Goal: Task Accomplishment & Management: Manage account settings

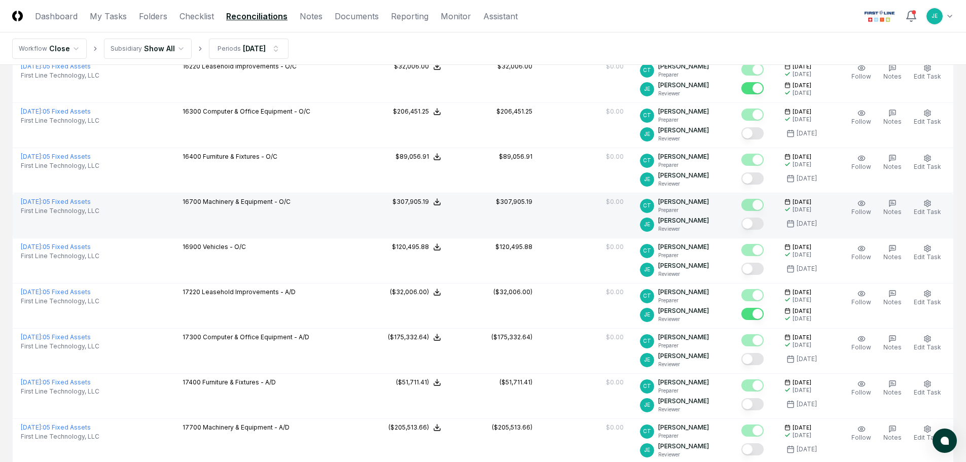
scroll to position [560, 0]
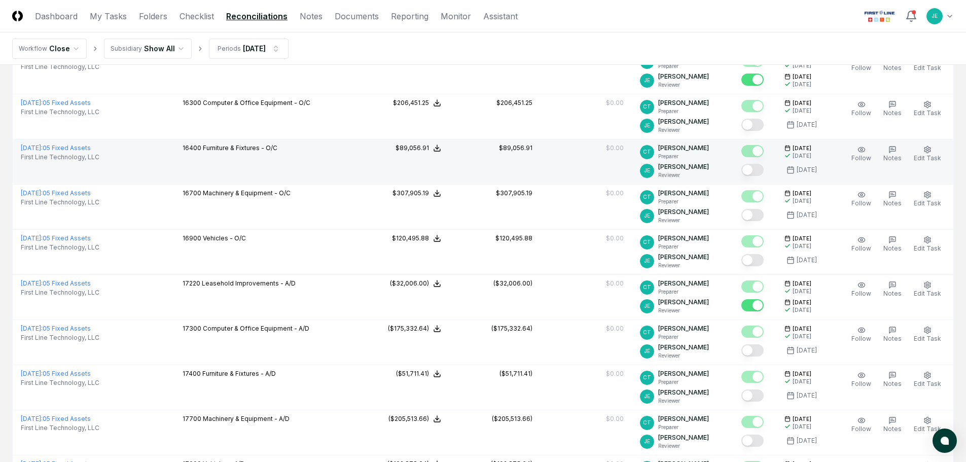
click at [755, 172] on button "Mark complete" at bounding box center [753, 170] width 22 height 12
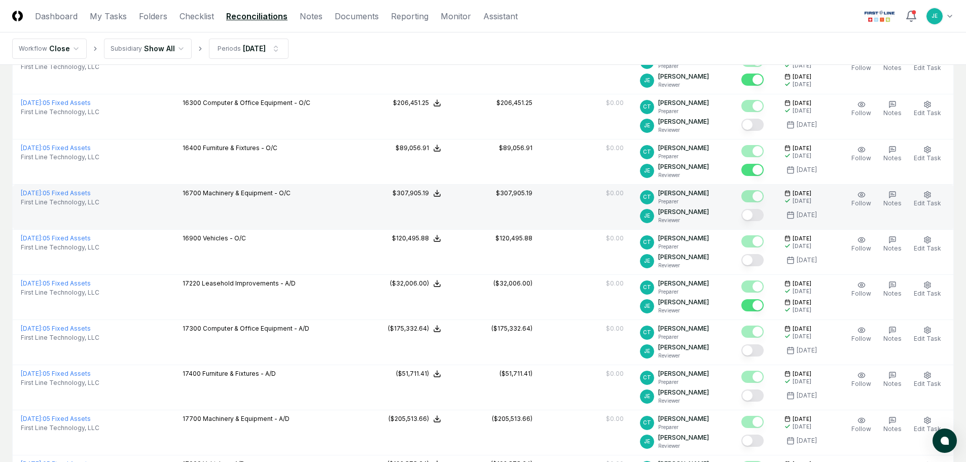
click at [758, 219] on button "Mark complete" at bounding box center [753, 215] width 22 height 12
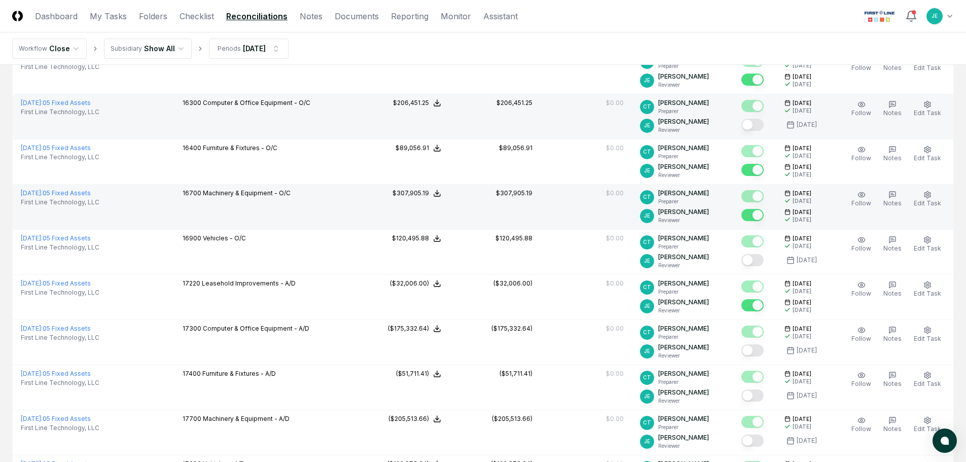
click at [755, 124] on button "Mark complete" at bounding box center [753, 125] width 22 height 12
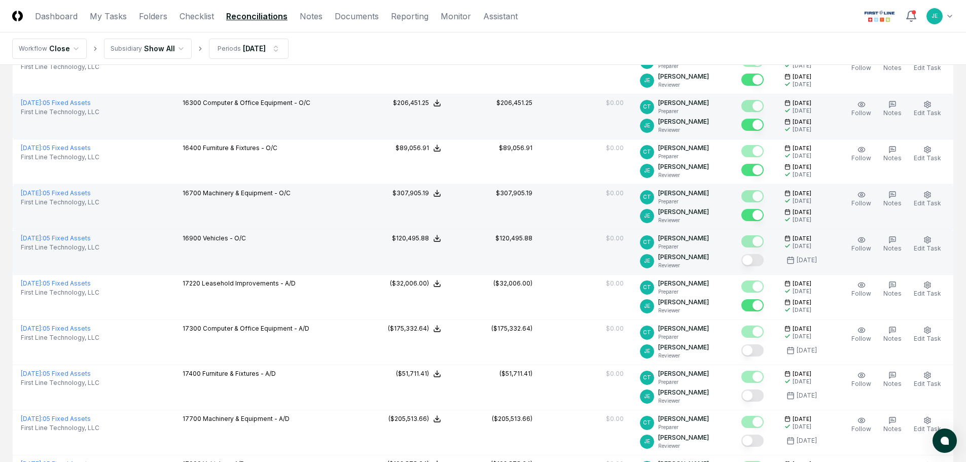
click at [757, 260] on button "Mark complete" at bounding box center [753, 260] width 22 height 12
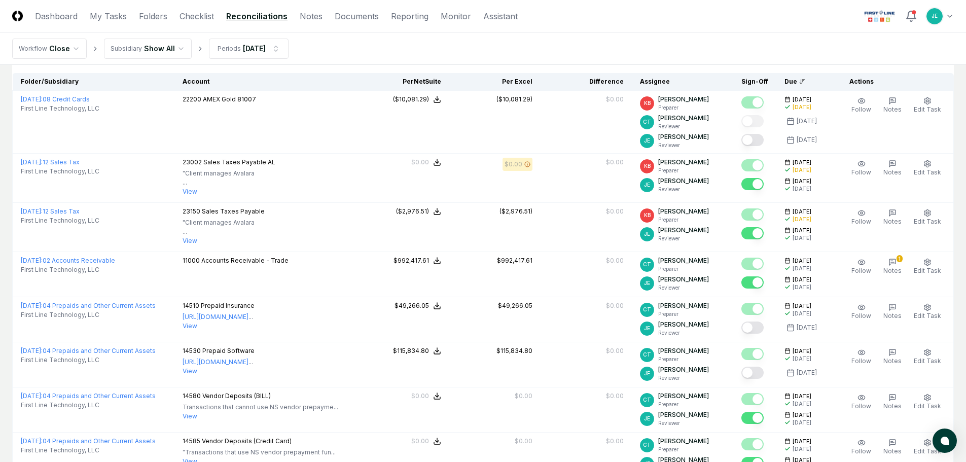
scroll to position [0, 0]
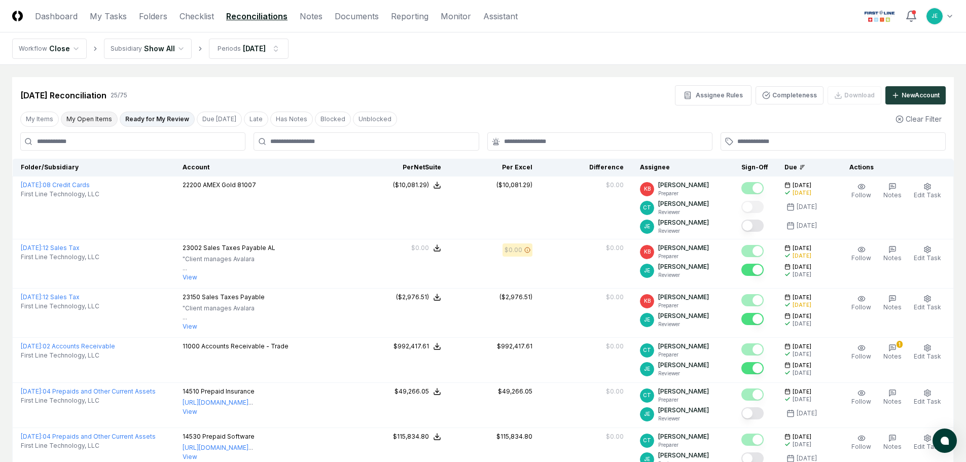
click at [110, 125] on button "My Open Items" at bounding box center [89, 119] width 57 height 15
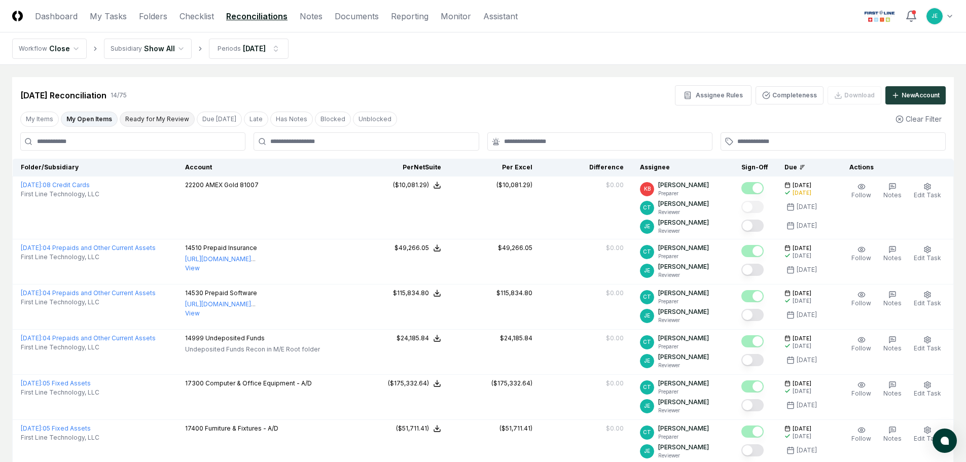
click at [148, 118] on button "Ready for My Review" at bounding box center [157, 119] width 75 height 15
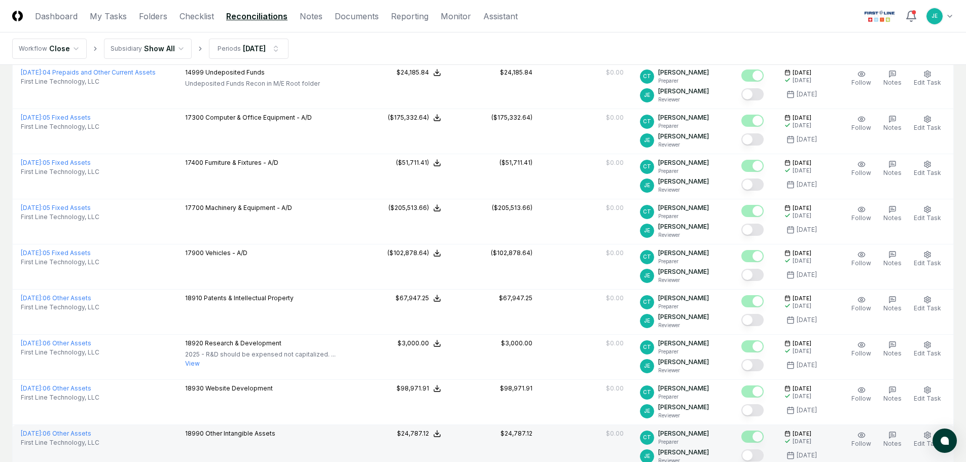
scroll to position [234, 0]
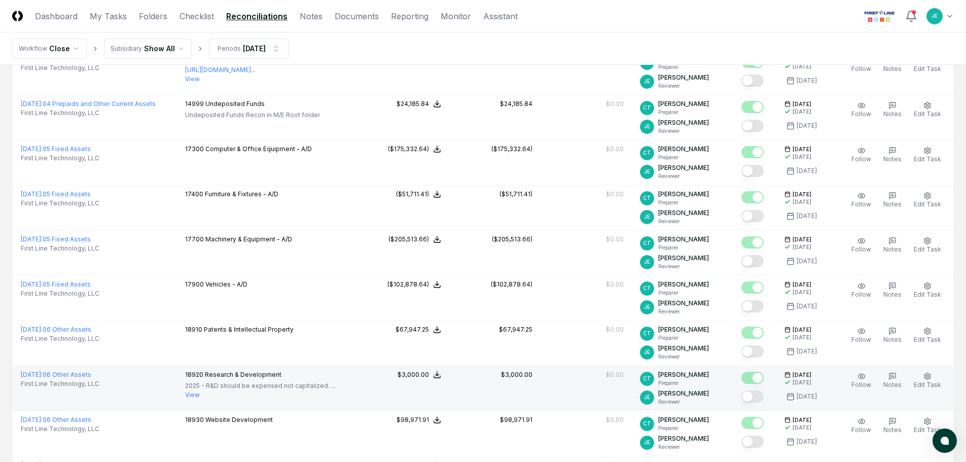
click at [200, 395] on button "View" at bounding box center [192, 395] width 15 height 9
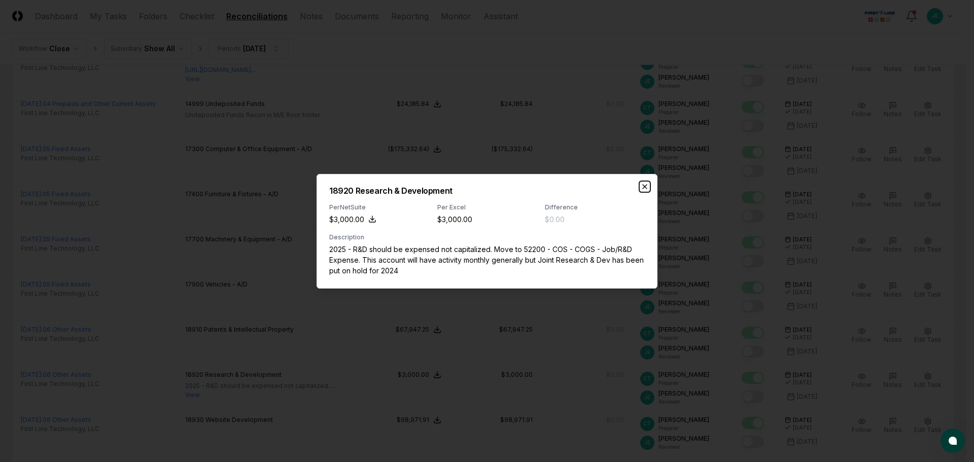
click at [646, 185] on icon "button" at bounding box center [645, 187] width 4 height 4
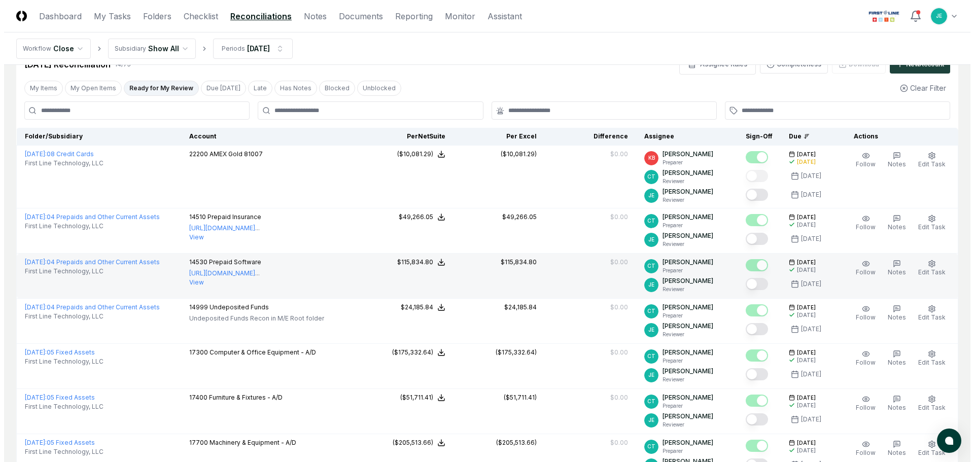
scroll to position [0, 0]
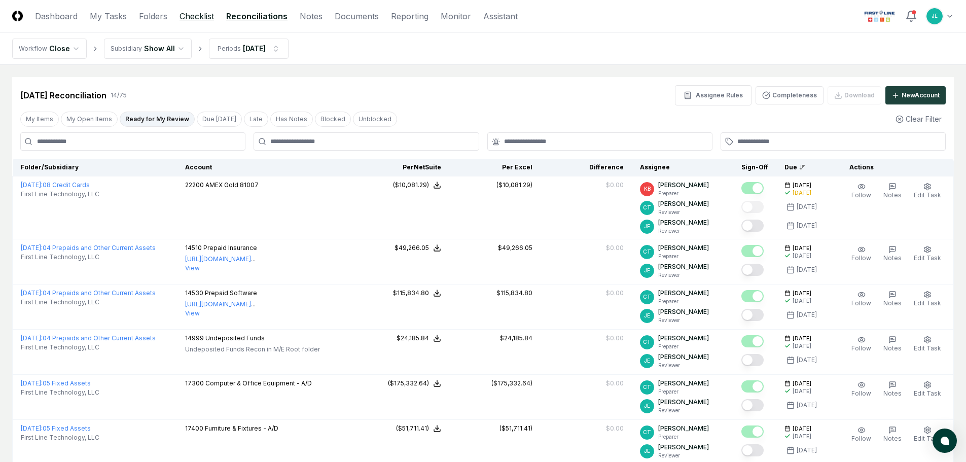
click at [186, 21] on link "Checklist" at bounding box center [197, 16] width 34 height 12
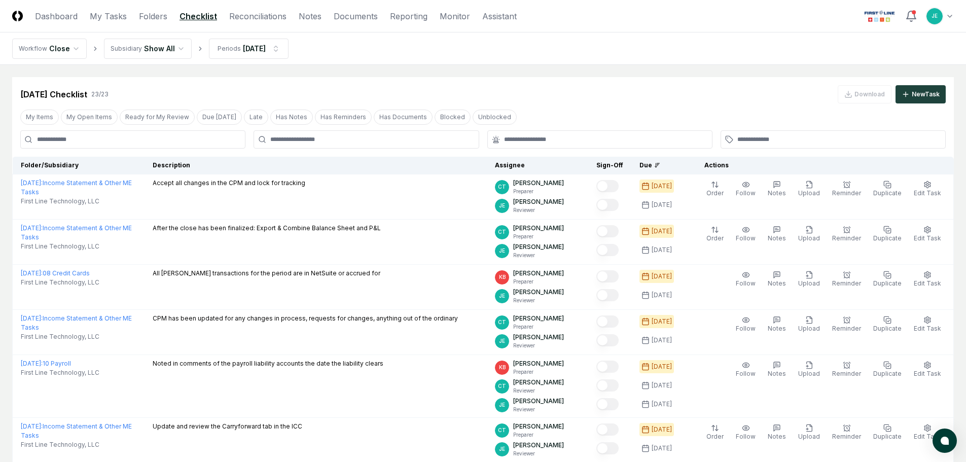
click at [184, 108] on div "My Items My Open Items Ready for My Review Due [DATE] Late Has Notes Has Remind…" at bounding box center [483, 117] width 942 height 19
click at [164, 115] on button "Ready for My Review" at bounding box center [157, 117] width 75 height 15
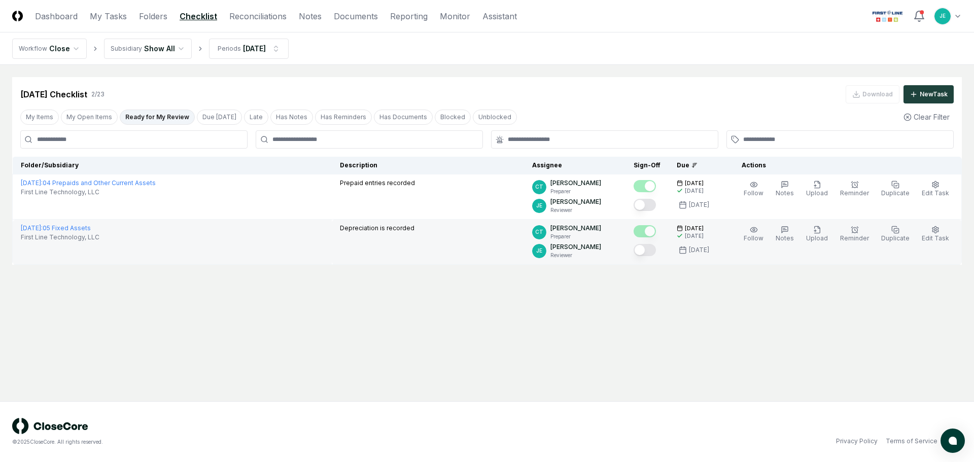
click at [656, 256] on button "Mark complete" at bounding box center [645, 250] width 22 height 12
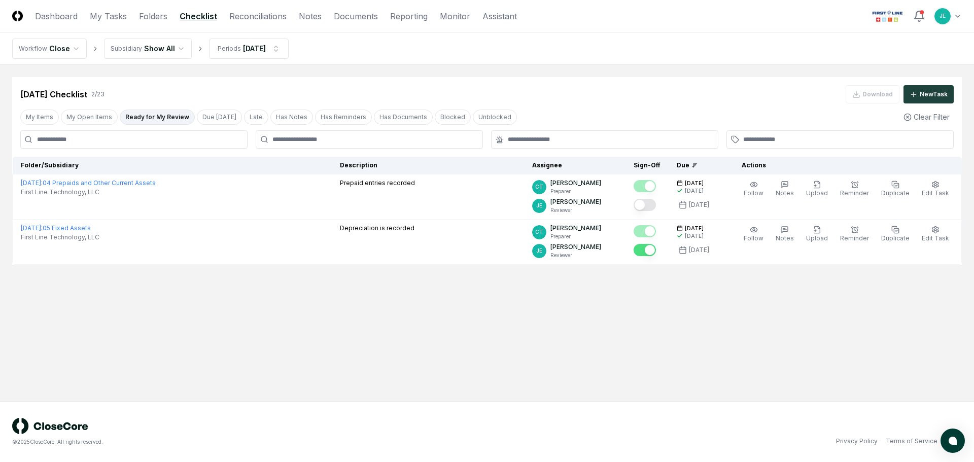
click at [568, 329] on main "Cancel Reassign [DATE] Checklist 2 / 23 Download New Task My Items My Open Item…" at bounding box center [487, 233] width 974 height 336
click at [246, 22] on header "CloseCore Dashboard My Tasks Folders Checklist Reconciliations Notes Documents …" at bounding box center [487, 16] width 974 height 32
click at [250, 15] on link "Reconciliations" at bounding box center [257, 16] width 57 height 12
